Goal: Information Seeking & Learning: Find specific fact

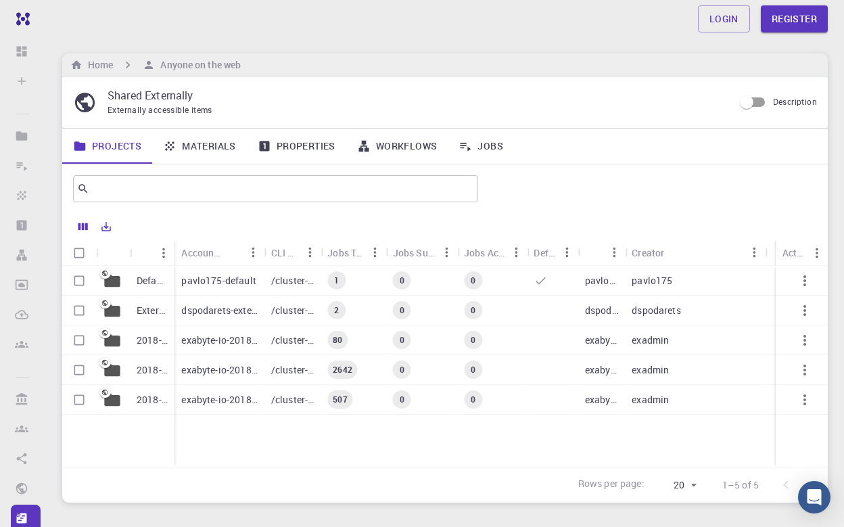
click at [212, 140] on link "Materials" at bounding box center [199, 145] width 95 height 35
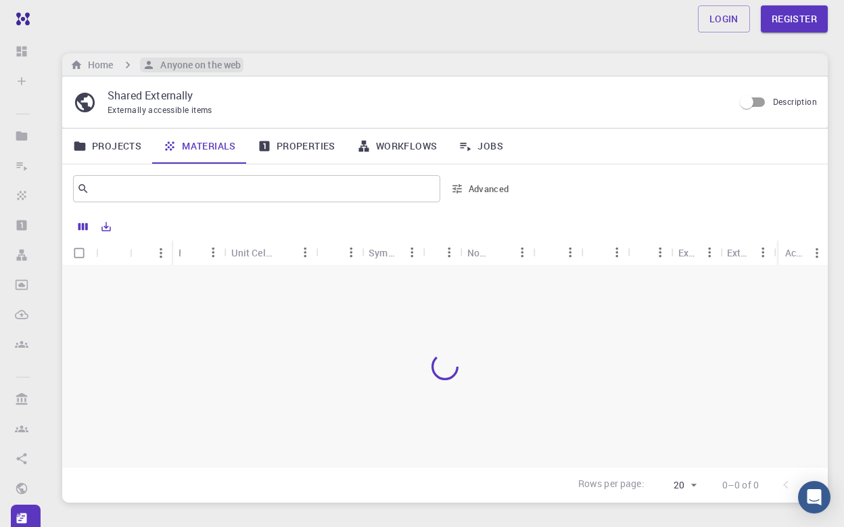
click at [199, 60] on h6 "Anyone on the web" at bounding box center [198, 64] width 86 height 15
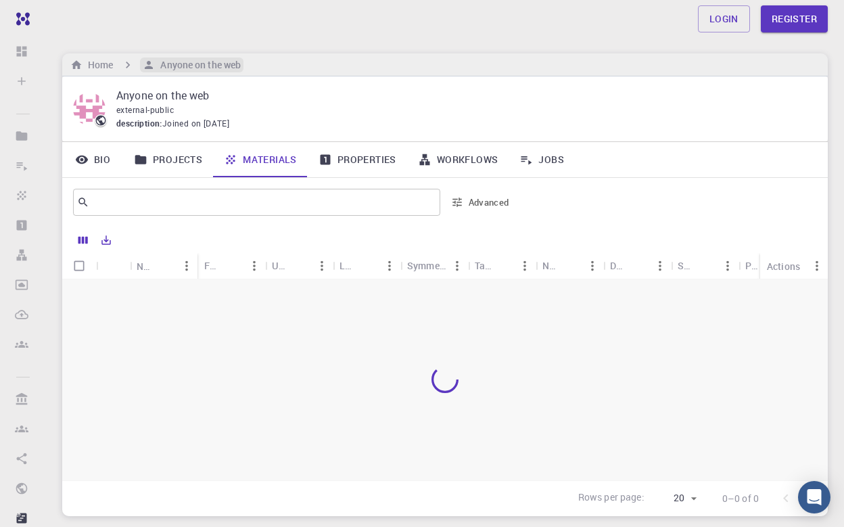
scroll to position [78, 0]
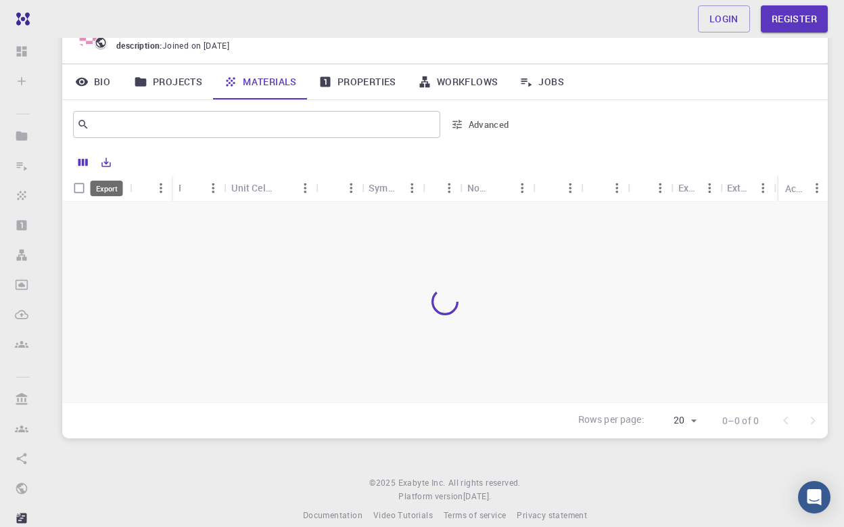
click at [105, 163] on icon "Export" at bounding box center [106, 162] width 12 height 12
click at [372, 343] on div at bounding box center [444, 301] width 765 height 201
click at [77, 184] on input "Select all rows" at bounding box center [79, 188] width 26 height 26
checkbox input "false"
click at [195, 268] on div at bounding box center [444, 301] width 765 height 201
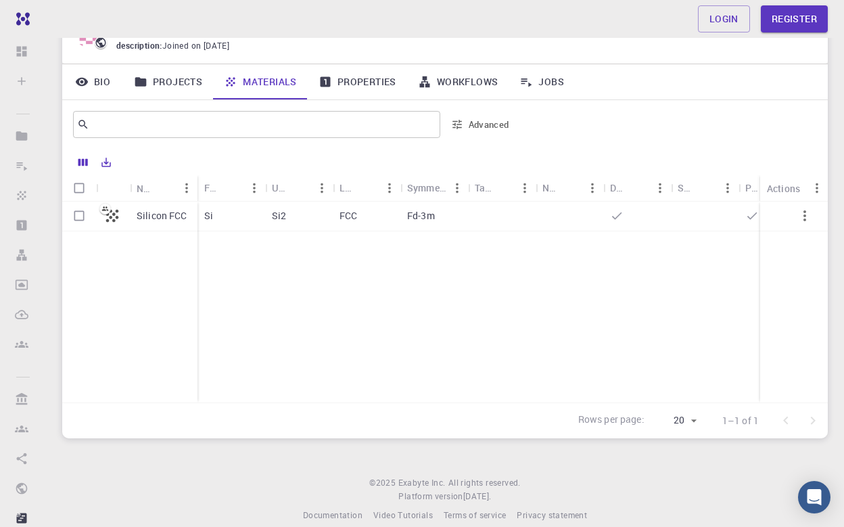
click at [78, 213] on input "Select row" at bounding box center [79, 216] width 26 height 26
checkbox input "true"
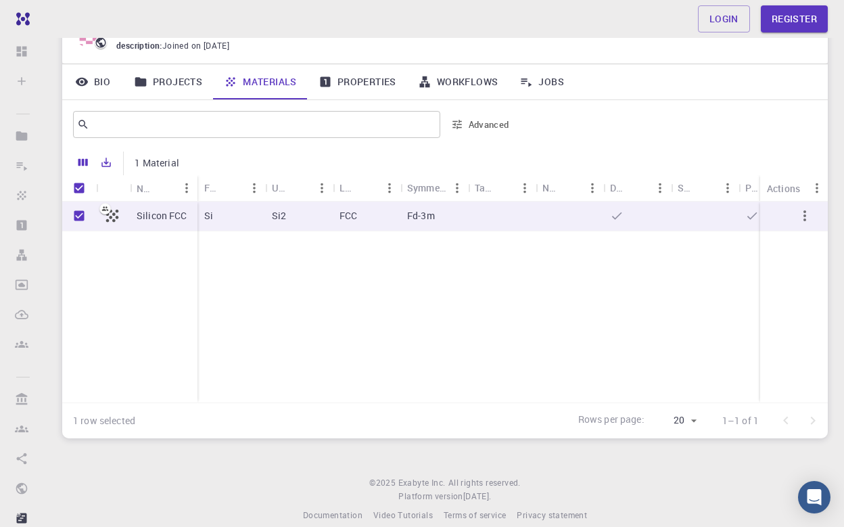
click at [497, 208] on div at bounding box center [502, 216] width 68 height 30
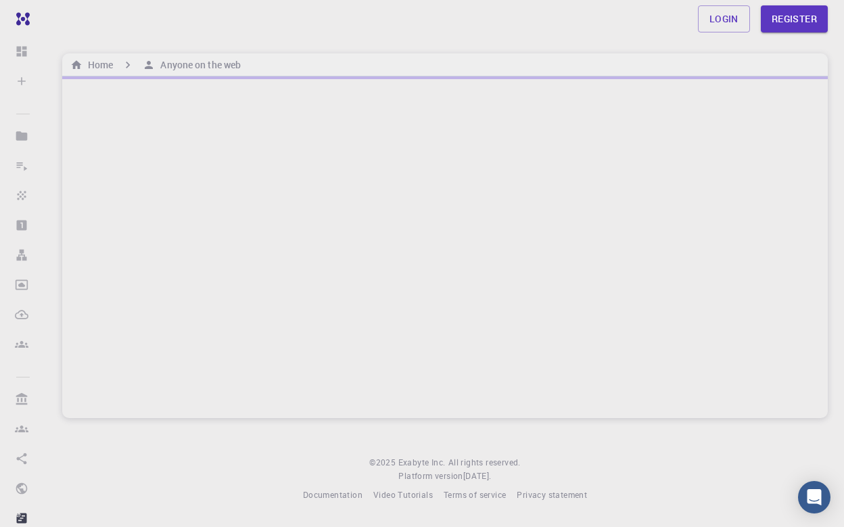
click at [497, 208] on div at bounding box center [444, 246] width 765 height 341
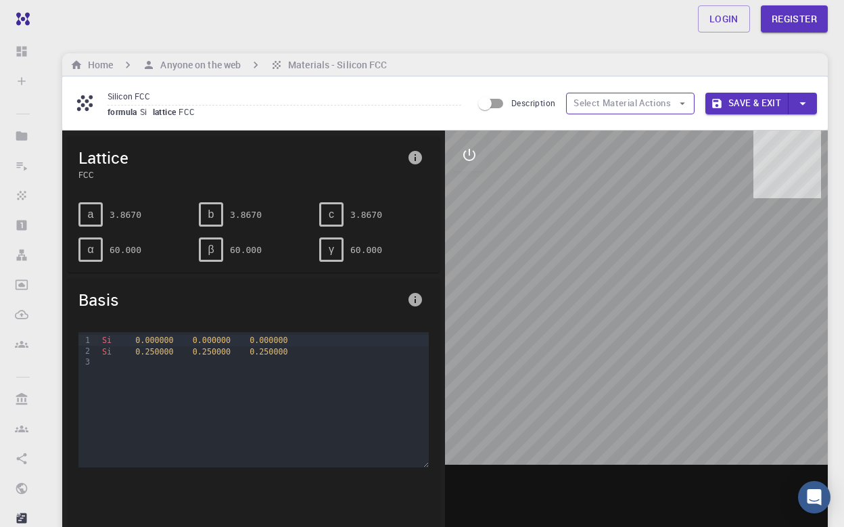
click at [674, 107] on button "Select Material Actions" at bounding box center [630, 104] width 128 height 22
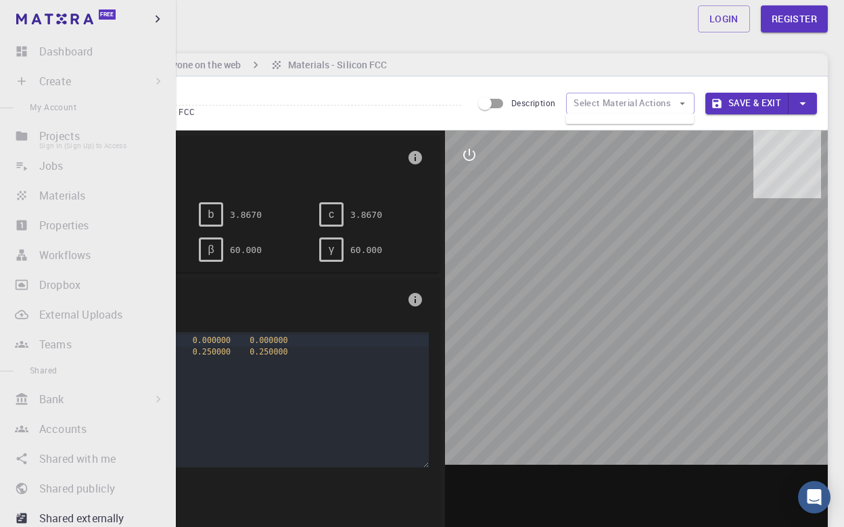
click at [64, 133] on li "Projects Sign In (Sign Up) to Access" at bounding box center [88, 135] width 176 height 27
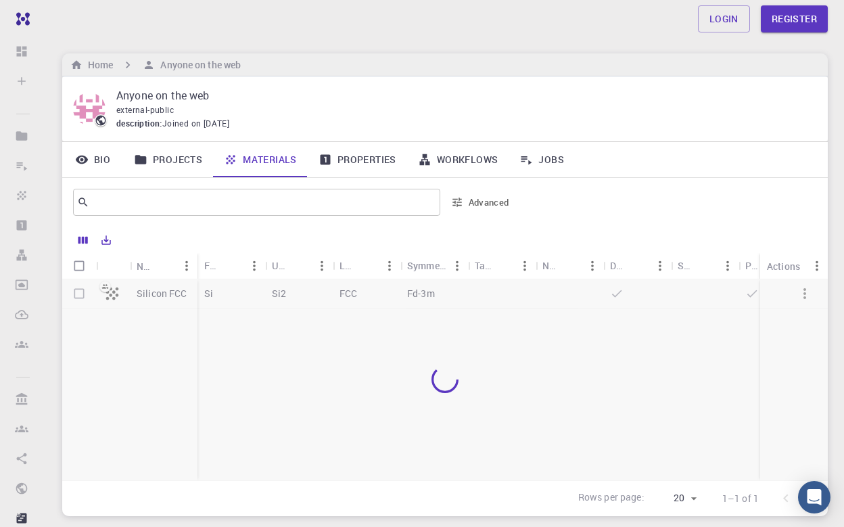
scroll to position [78, 0]
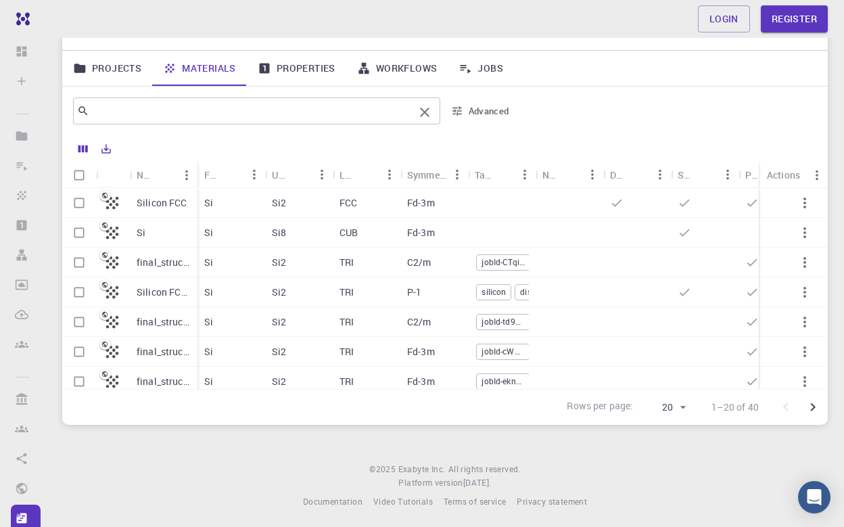
click at [199, 103] on input "text" at bounding box center [251, 110] width 325 height 19
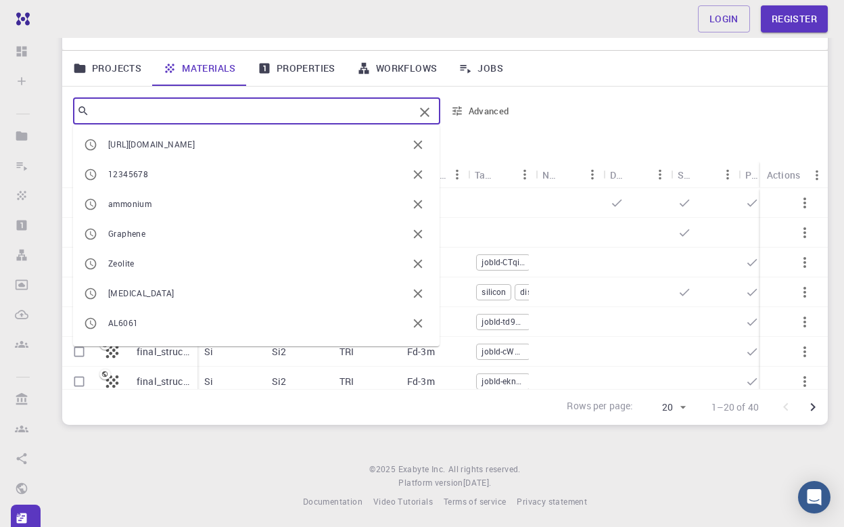
paste input "Envelope protein A28 homolog ([MEDICAL_DATA] NI-2490)"
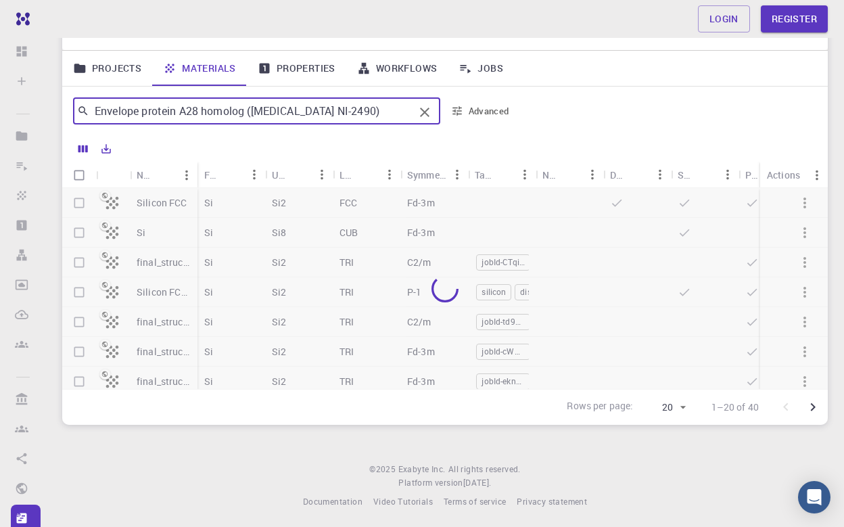
type input "Envelope protein A28 homolog ([MEDICAL_DATA] NI-2490)"
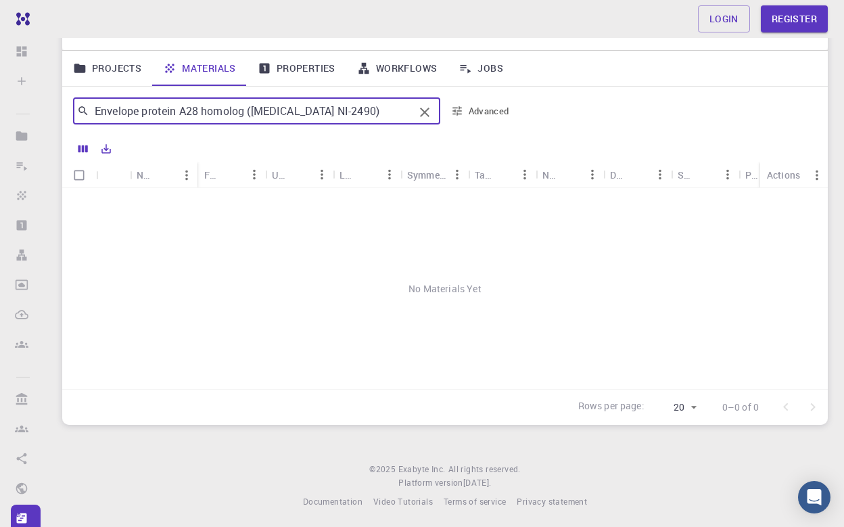
click at [133, 64] on link "Projects" at bounding box center [107, 68] width 90 height 35
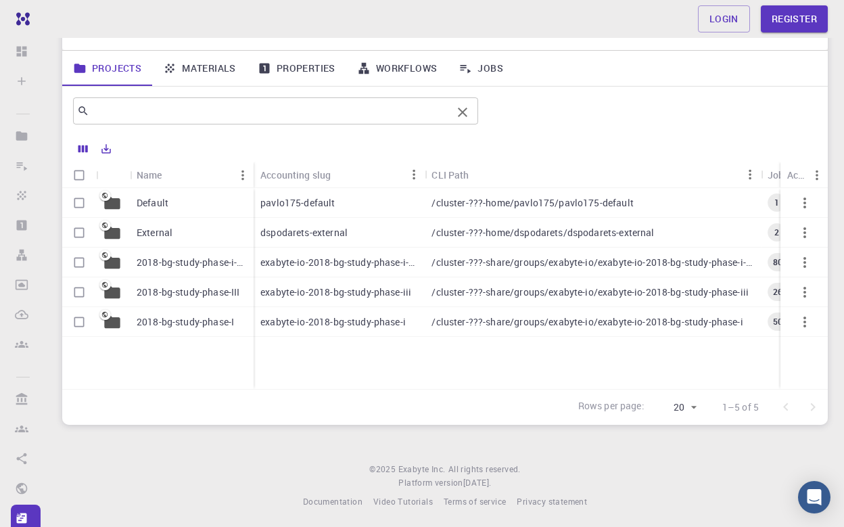
click at [194, 107] on input "text" at bounding box center [270, 110] width 362 height 19
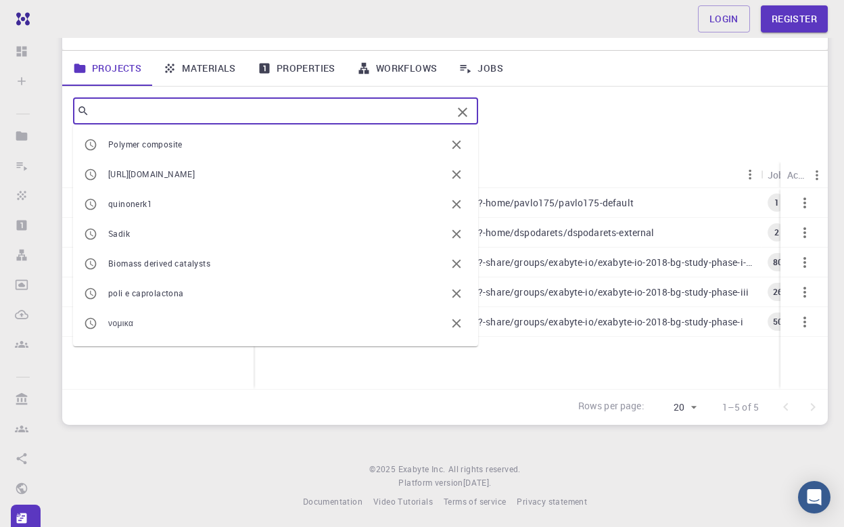
paste input "Envelope protein A28 homolog ([MEDICAL_DATA] NI-2490)"
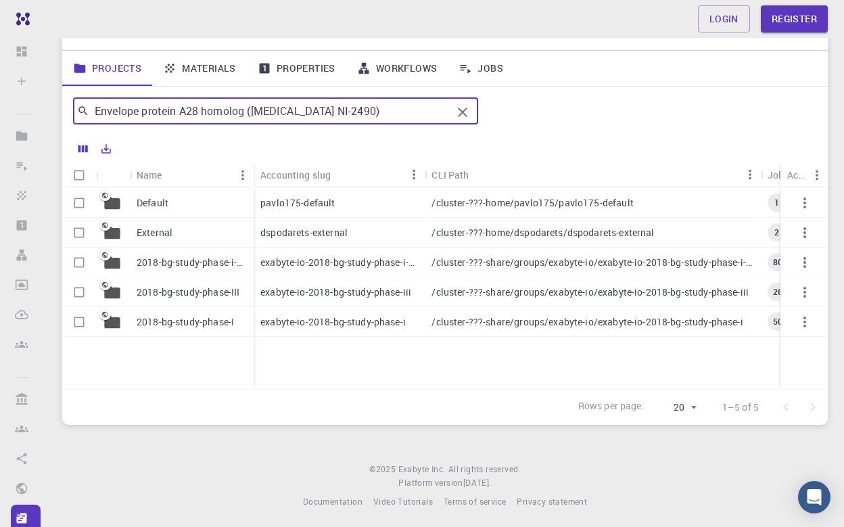
type input "Envelope protein A28 homolog ([MEDICAL_DATA] NI-2490)"
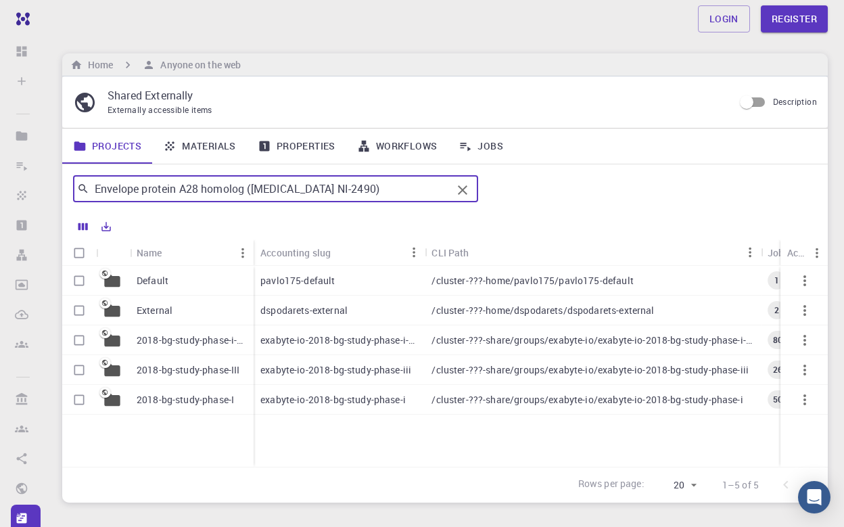
scroll to position [78, 0]
